Goal: Task Accomplishment & Management: Complete application form

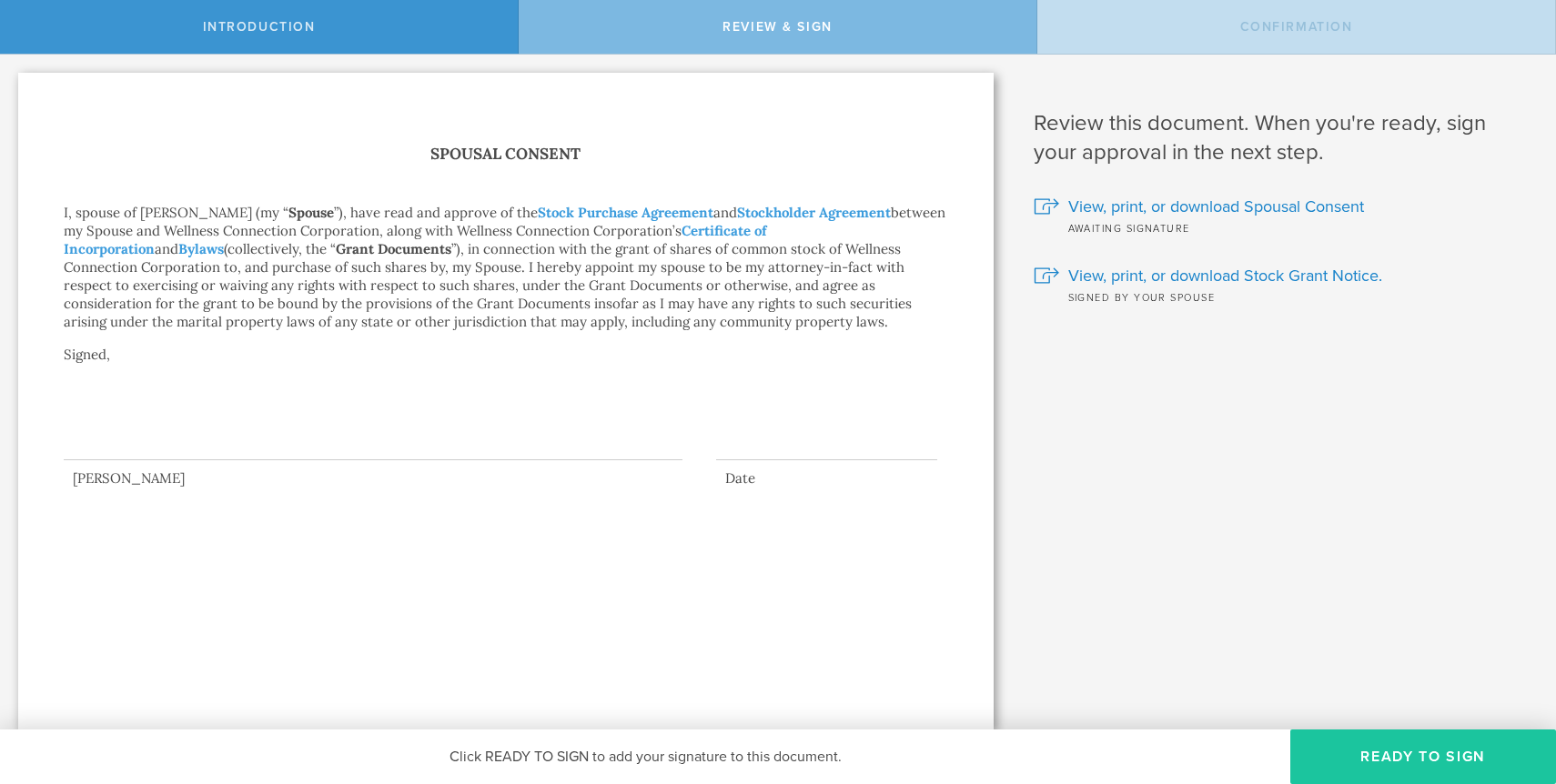
click at [1399, 764] on button "Ready to Sign" at bounding box center [1423, 757] width 266 height 55
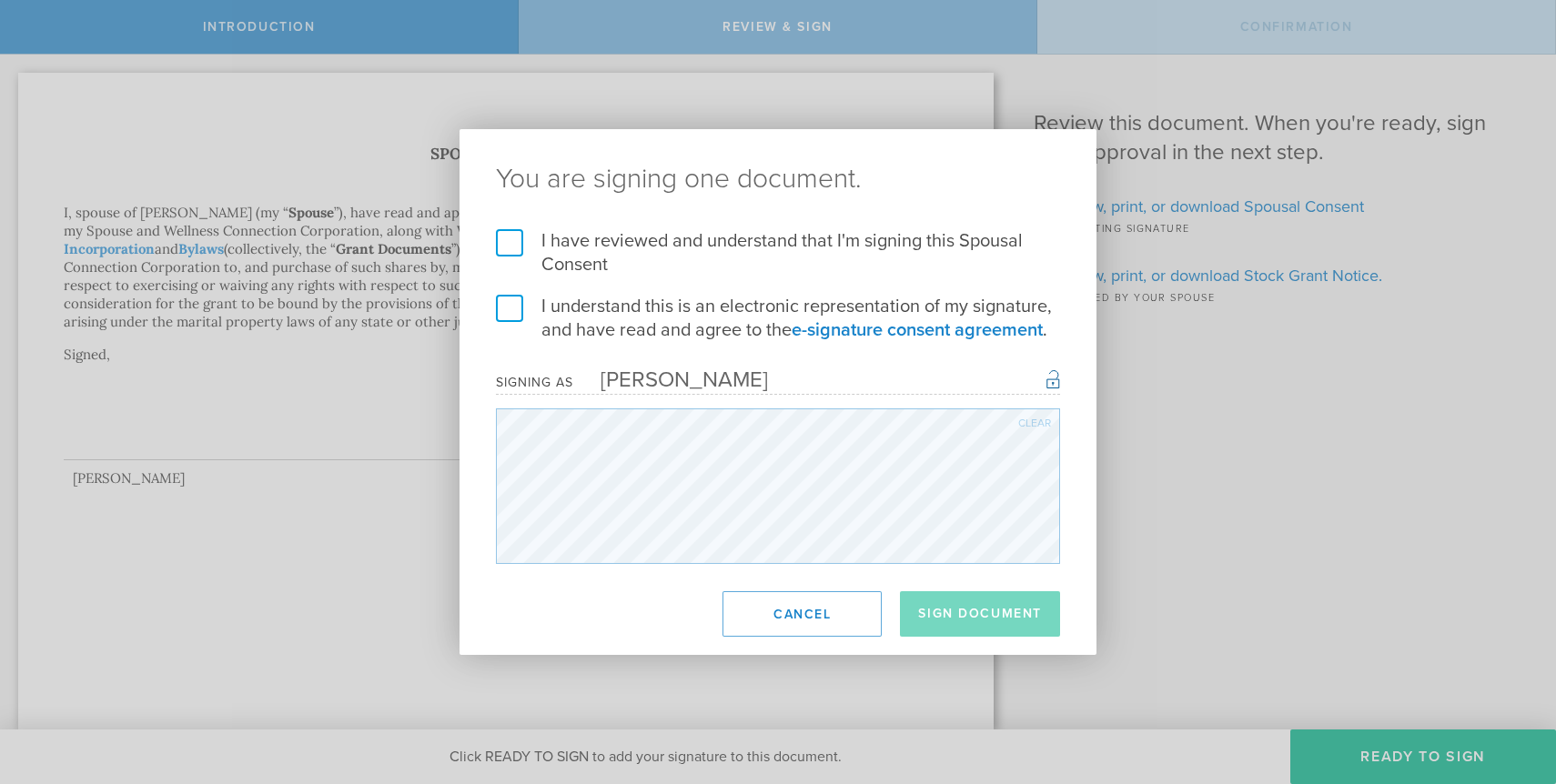
click at [507, 307] on label "I understand this is an electronic representation of my signature, and have rea…" at bounding box center [778, 318] width 564 height 47
click at [0, 0] on input "I understand this is an electronic representation of my signature, and have rea…" at bounding box center [0, 0] width 0 height 0
click at [514, 248] on label "I have reviewed and understand that I'm signing this Spousal Consent" at bounding box center [778, 252] width 564 height 47
click at [0, 0] on input "I have reviewed and understand that I'm signing this Spousal Consent" at bounding box center [0, 0] width 0 height 0
click at [976, 602] on button "Sign Document" at bounding box center [980, 613] width 160 height 45
